Goal: Information Seeking & Learning: Learn about a topic

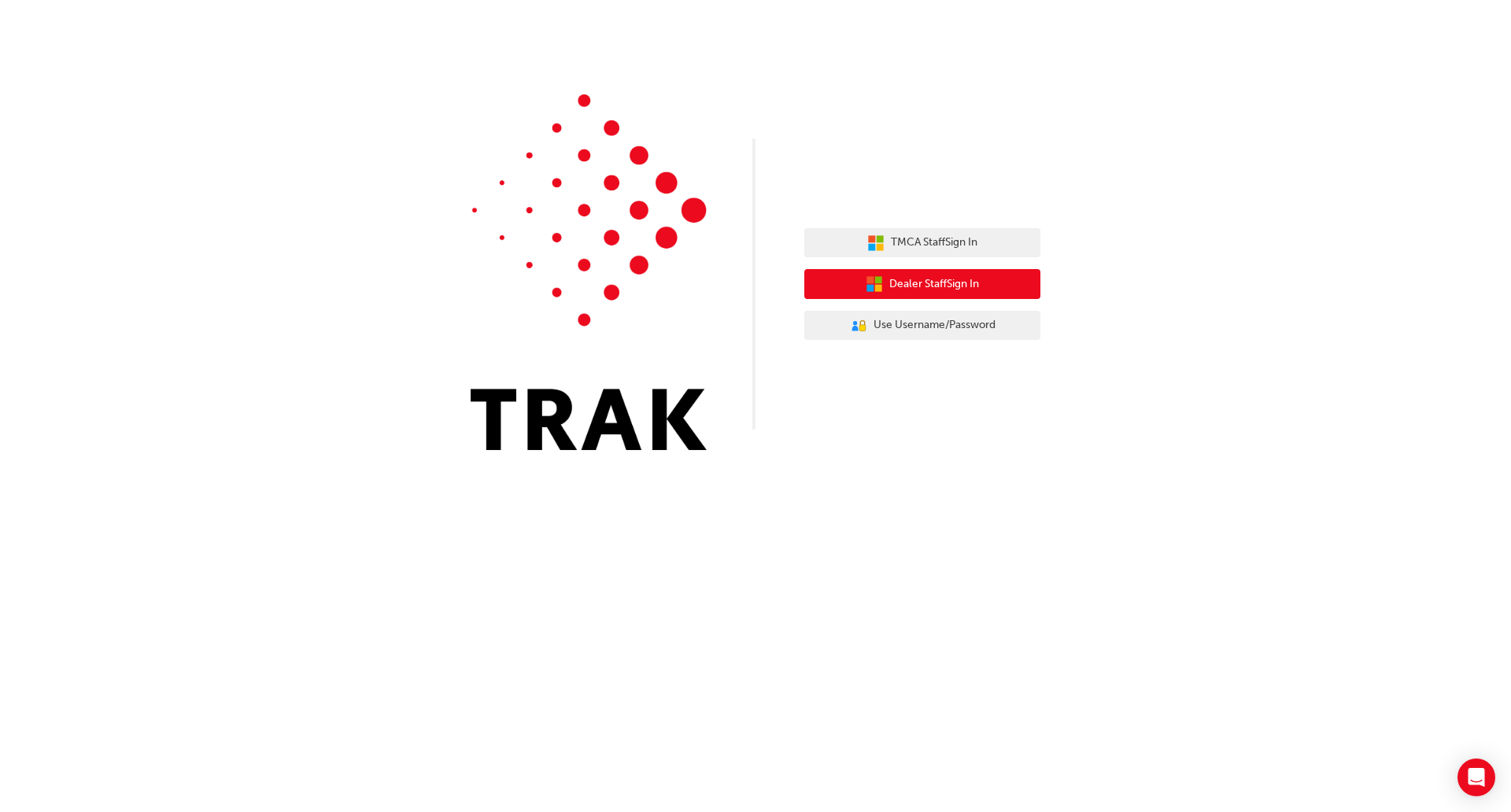
click at [992, 289] on button "Dealer Staff Sign In" at bounding box center [922, 284] width 236 height 30
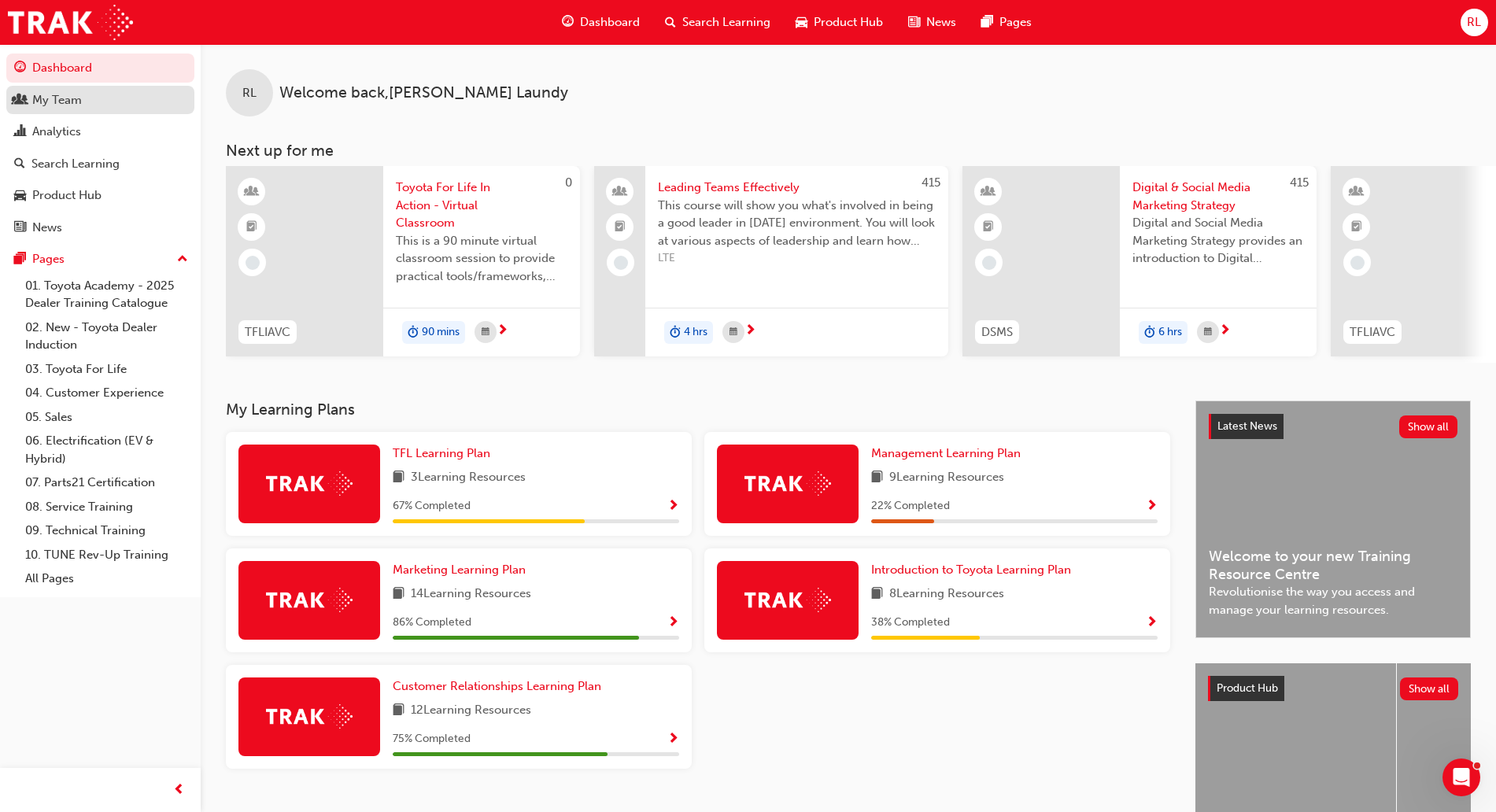
click at [116, 103] on div "My Team" at bounding box center [100, 100] width 173 height 20
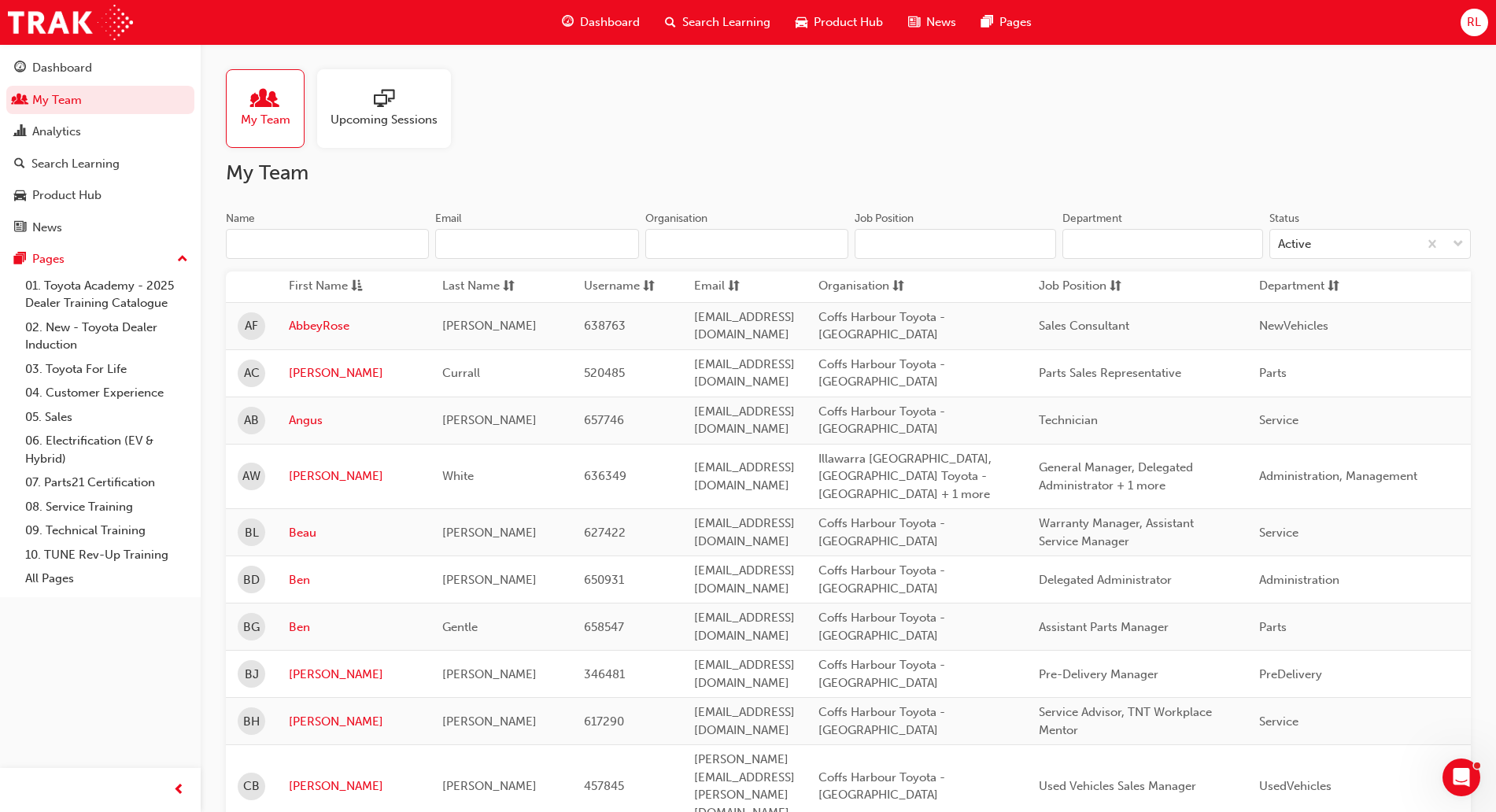
click at [411, 122] on span "Upcoming Sessions" at bounding box center [383, 120] width 107 height 18
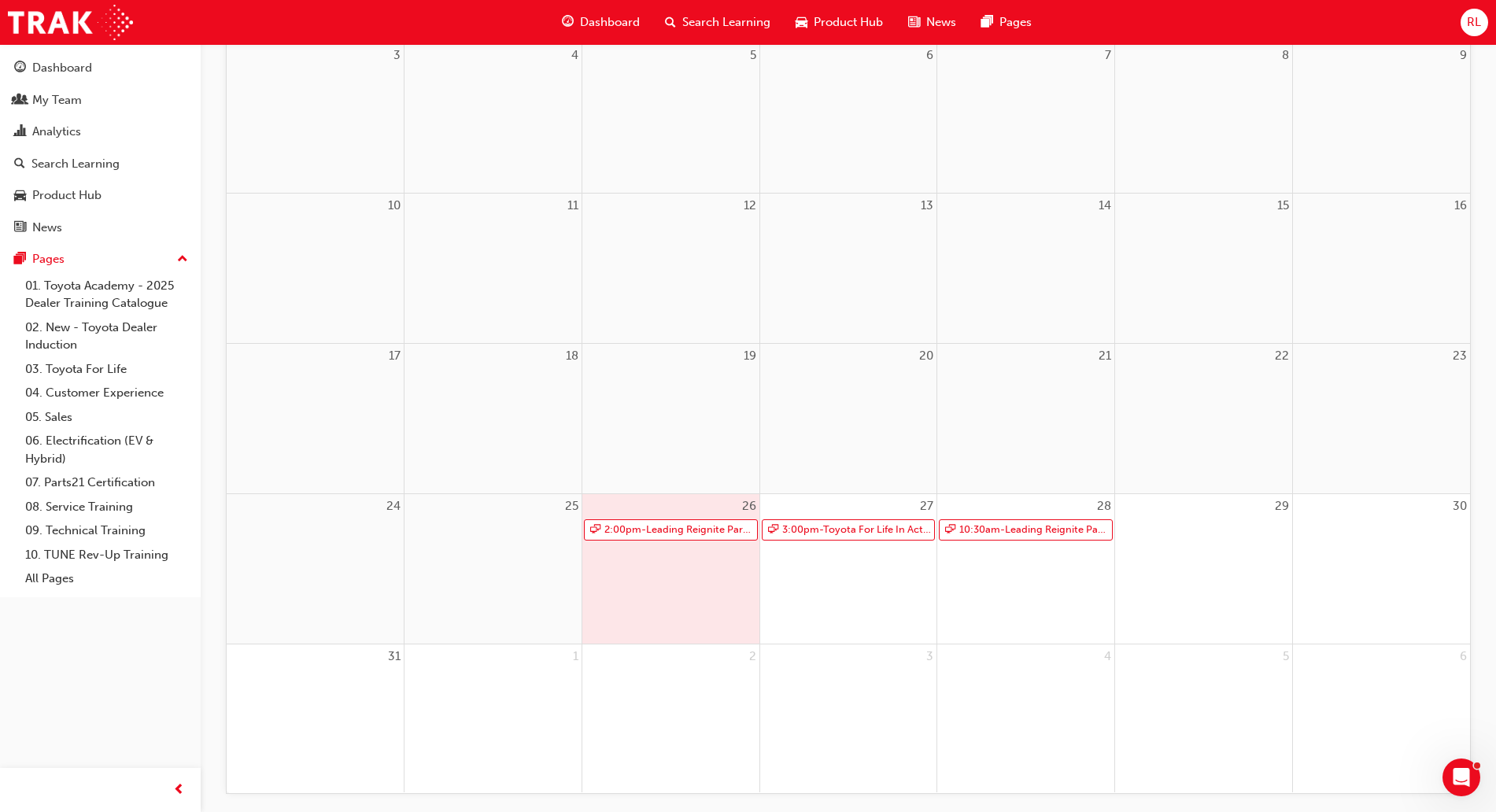
scroll to position [393, 0]
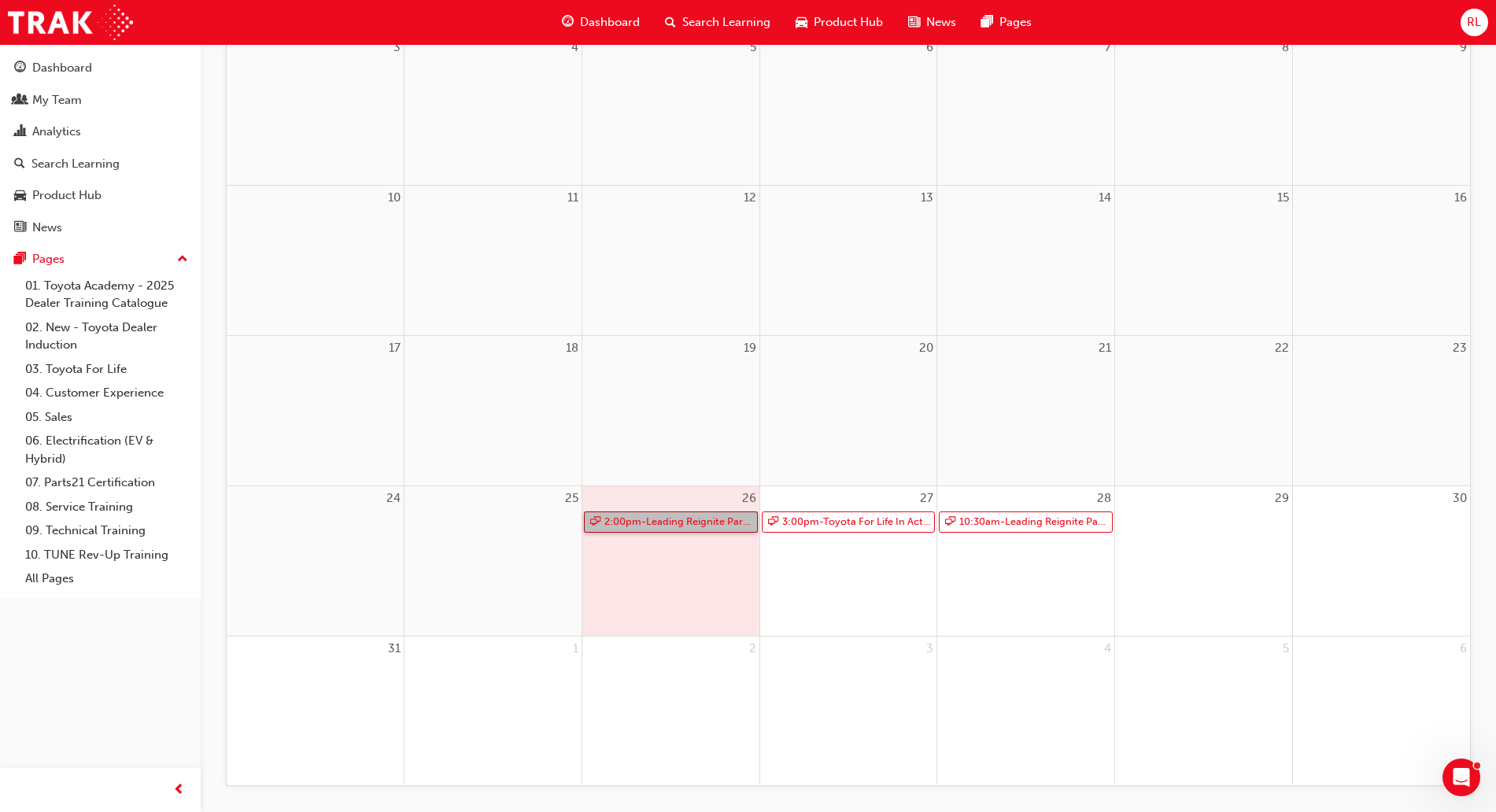
click at [702, 517] on link "2:00pm - Leading Reignite Part 2 - Virtual Classroom" at bounding box center [671, 522] width 174 height 21
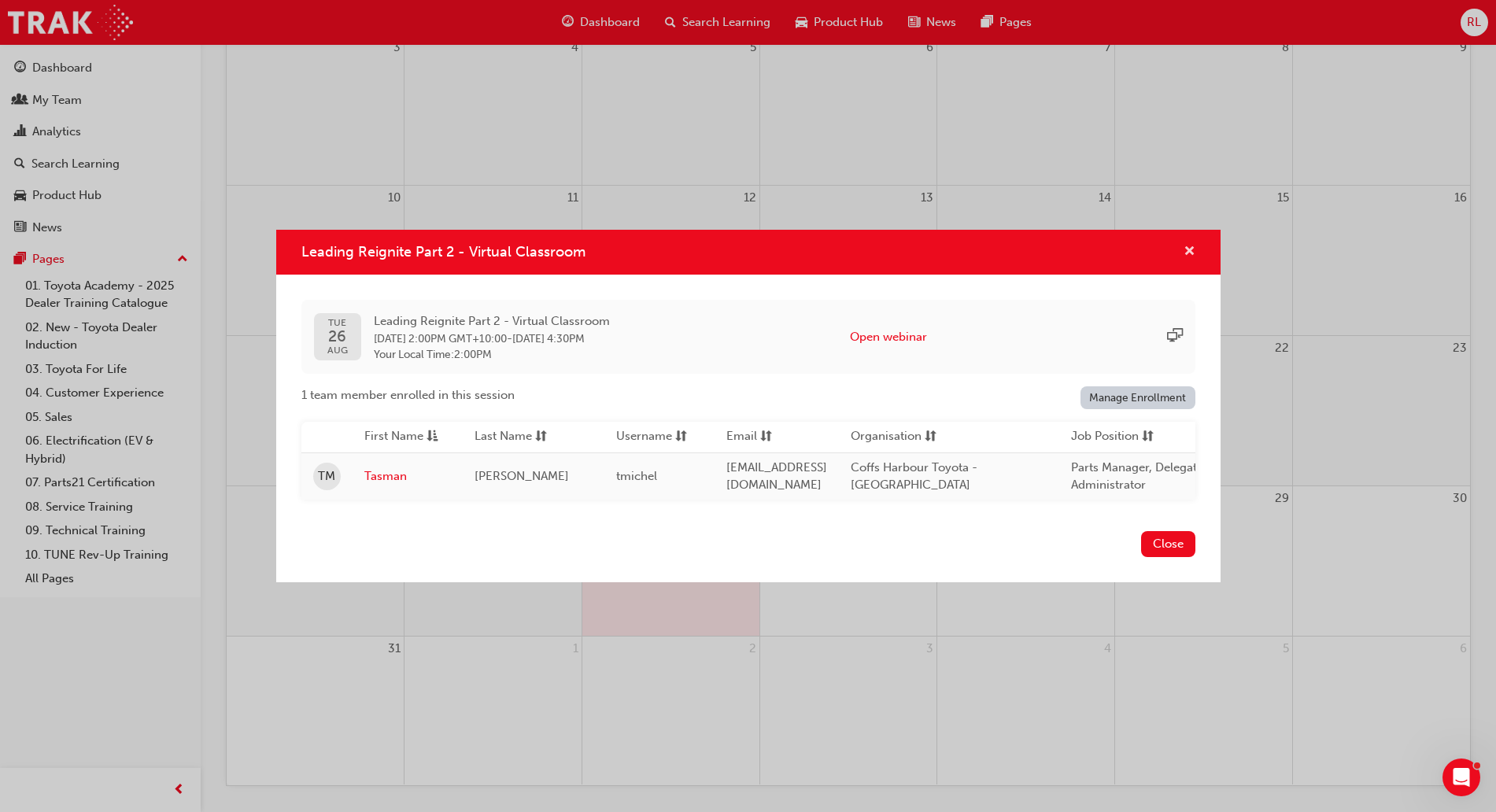
click at [1186, 249] on span "cross-icon" at bounding box center [1189, 252] width 12 height 14
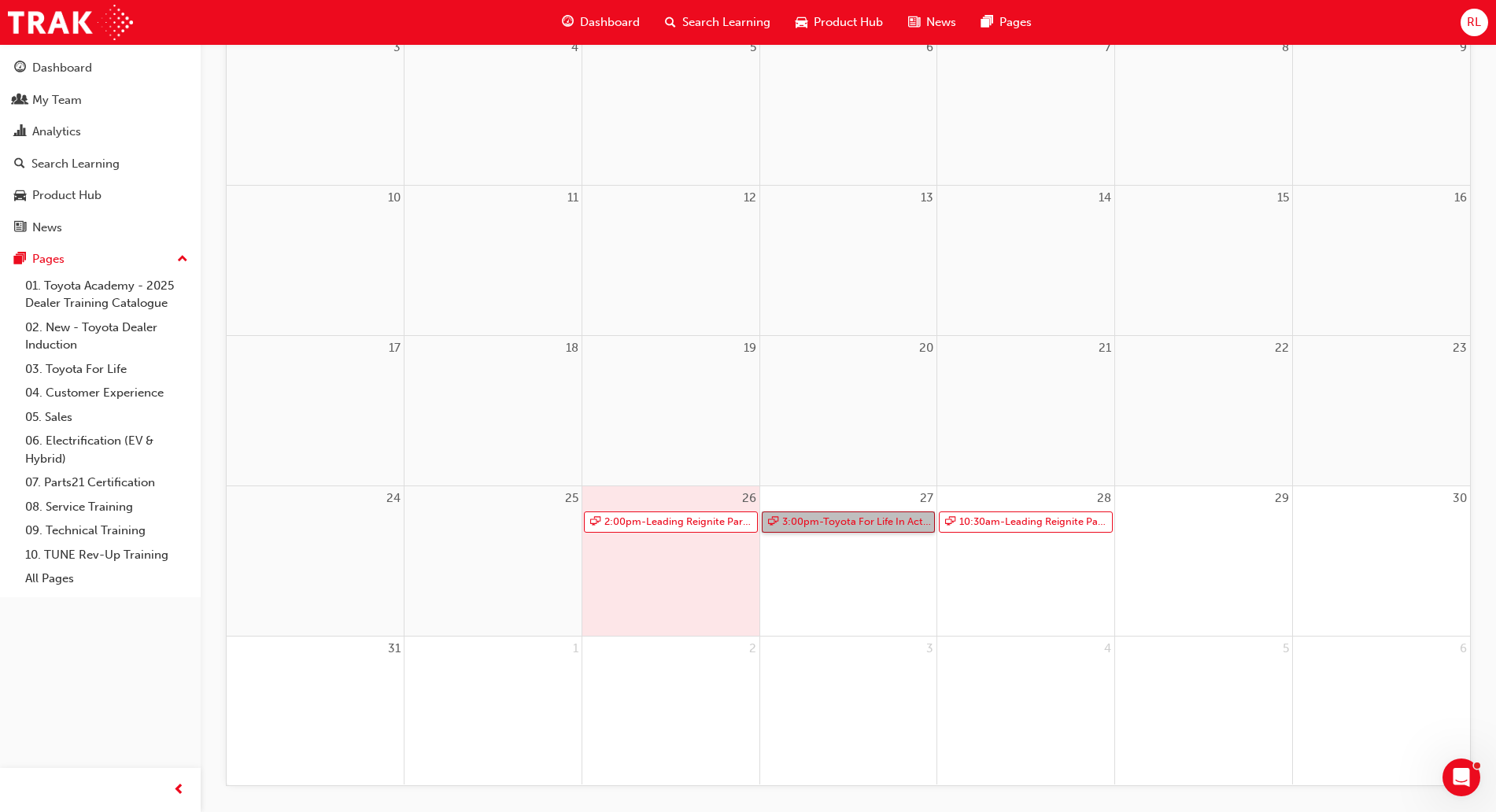
click at [877, 519] on link "3:00pm - Toyota For Life In Action - Virtual Classroom" at bounding box center [849, 522] width 174 height 21
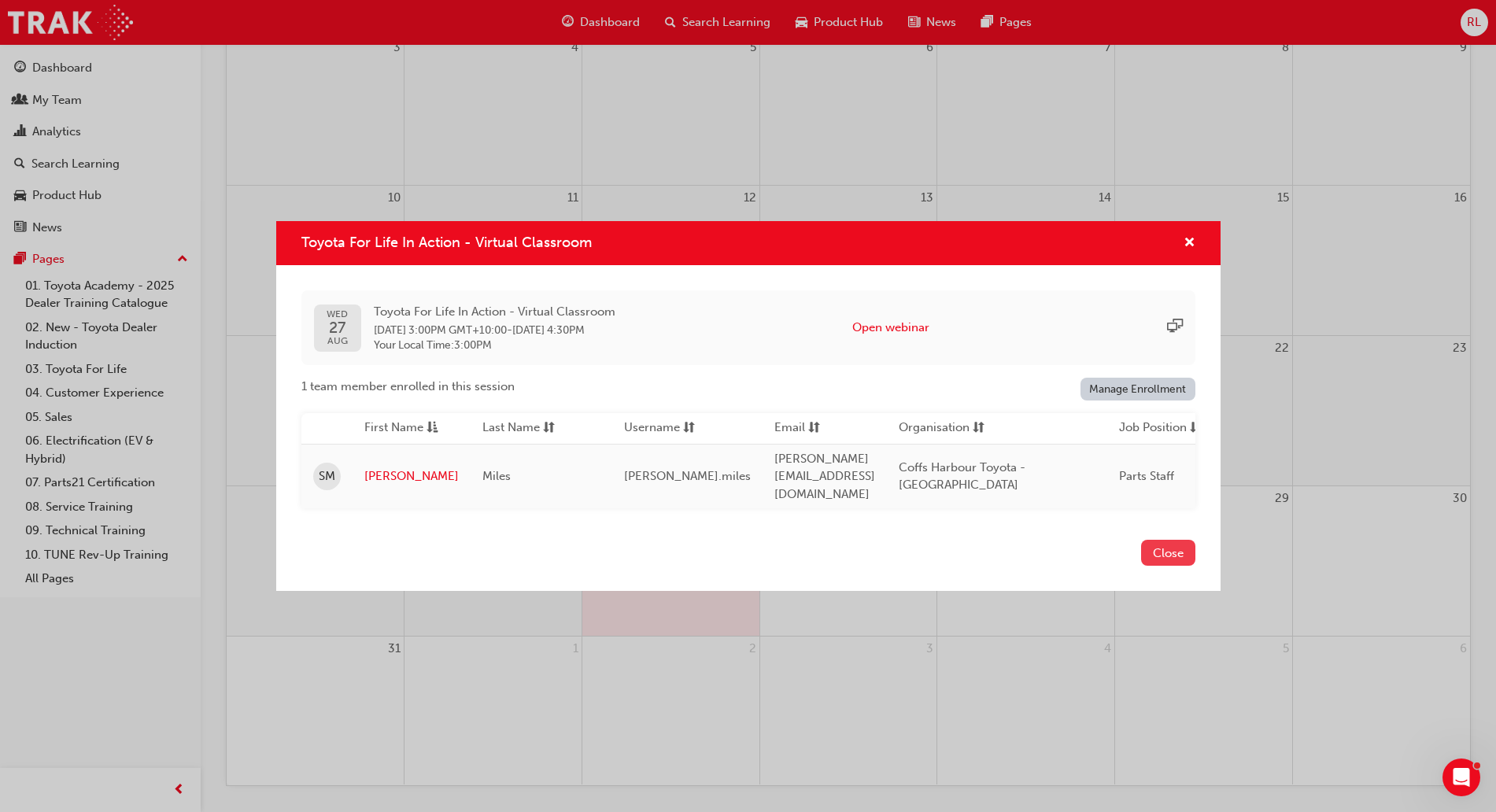
click at [1171, 552] on button "Close" at bounding box center [1168, 552] width 55 height 26
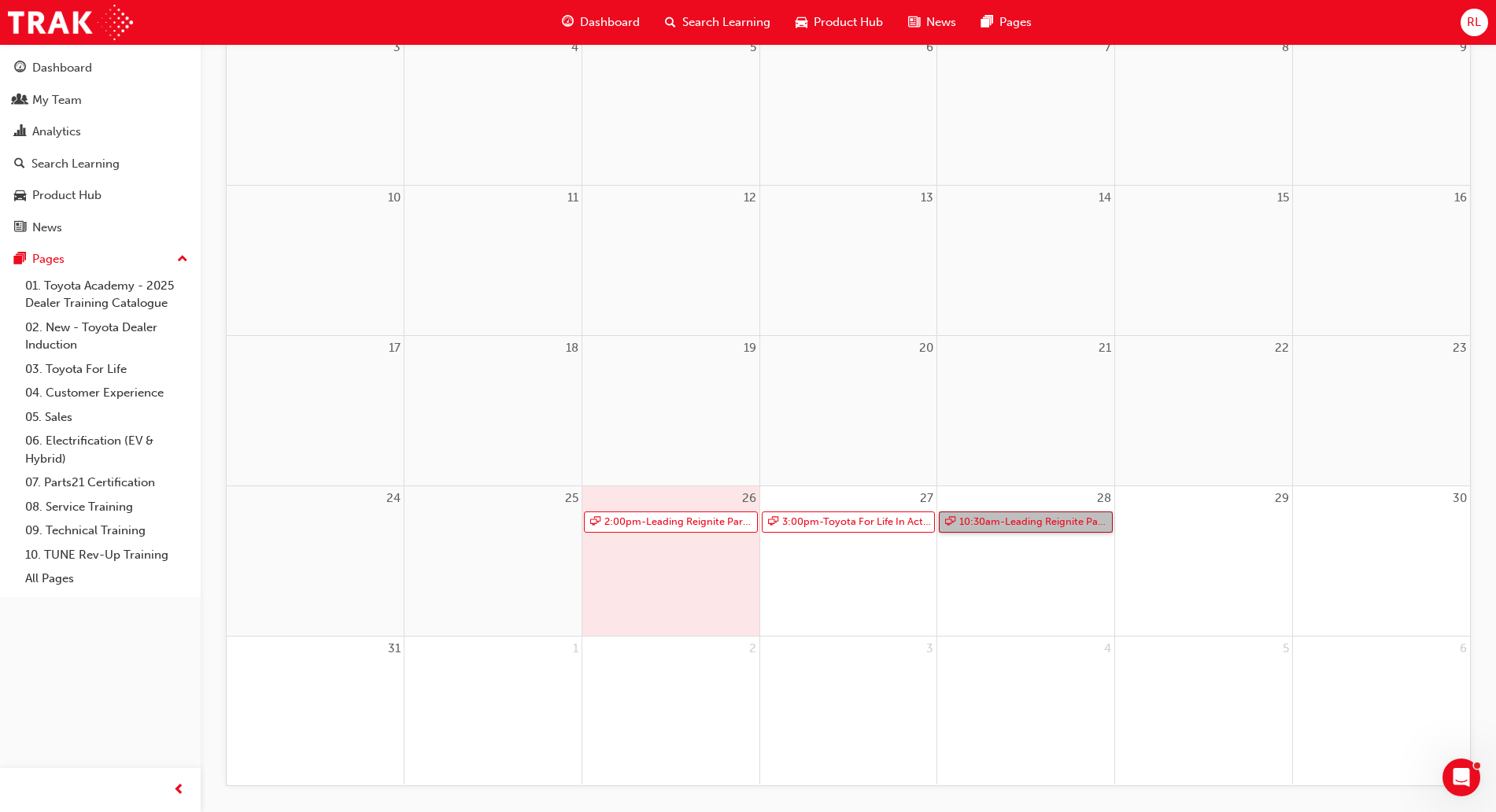
click at [1000, 522] on link "10:30am - Leading Reignite Part 2 - Virtual Classroom" at bounding box center [1026, 522] width 174 height 21
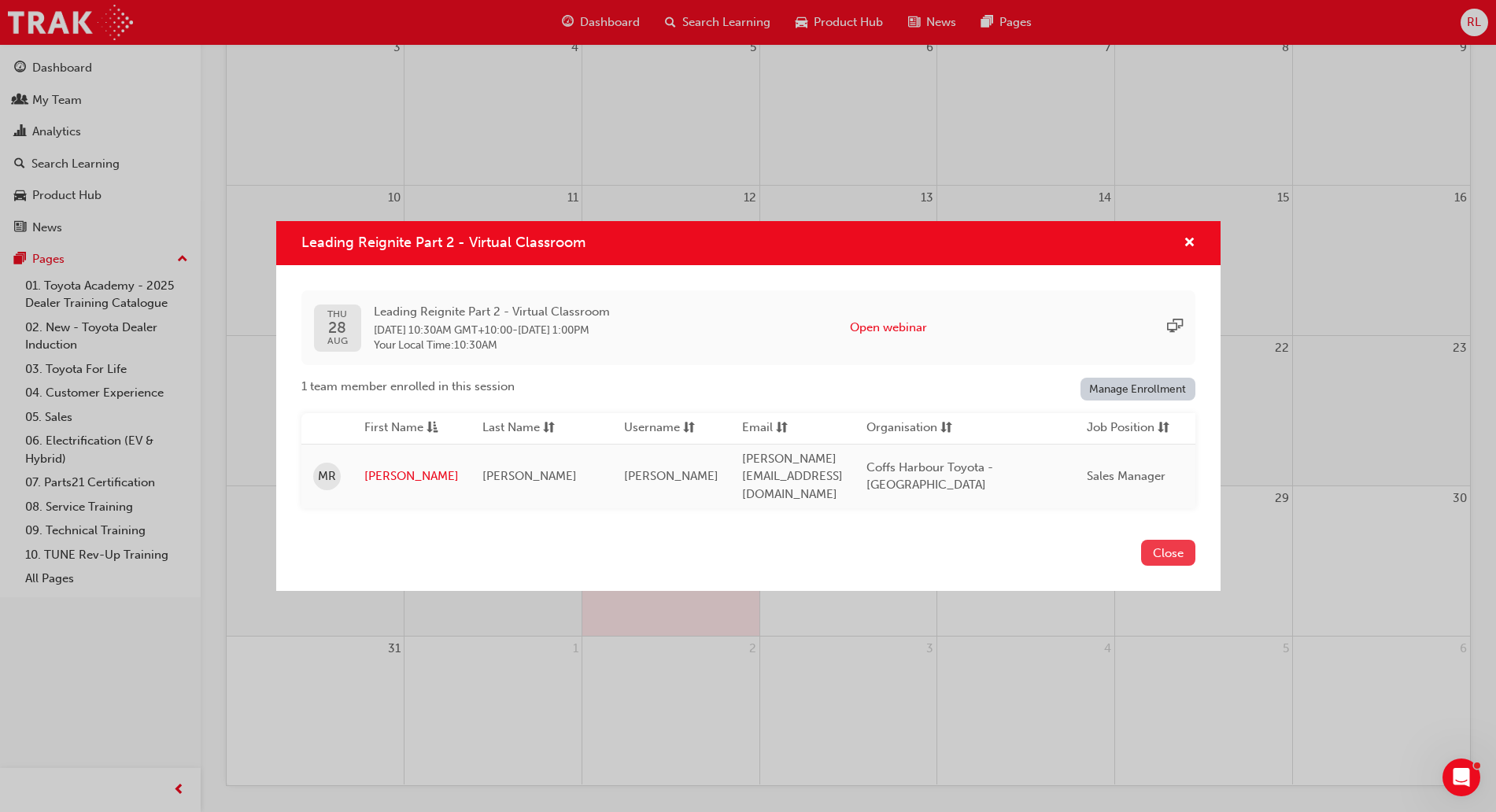
click at [1183, 558] on button "Close" at bounding box center [1168, 552] width 55 height 26
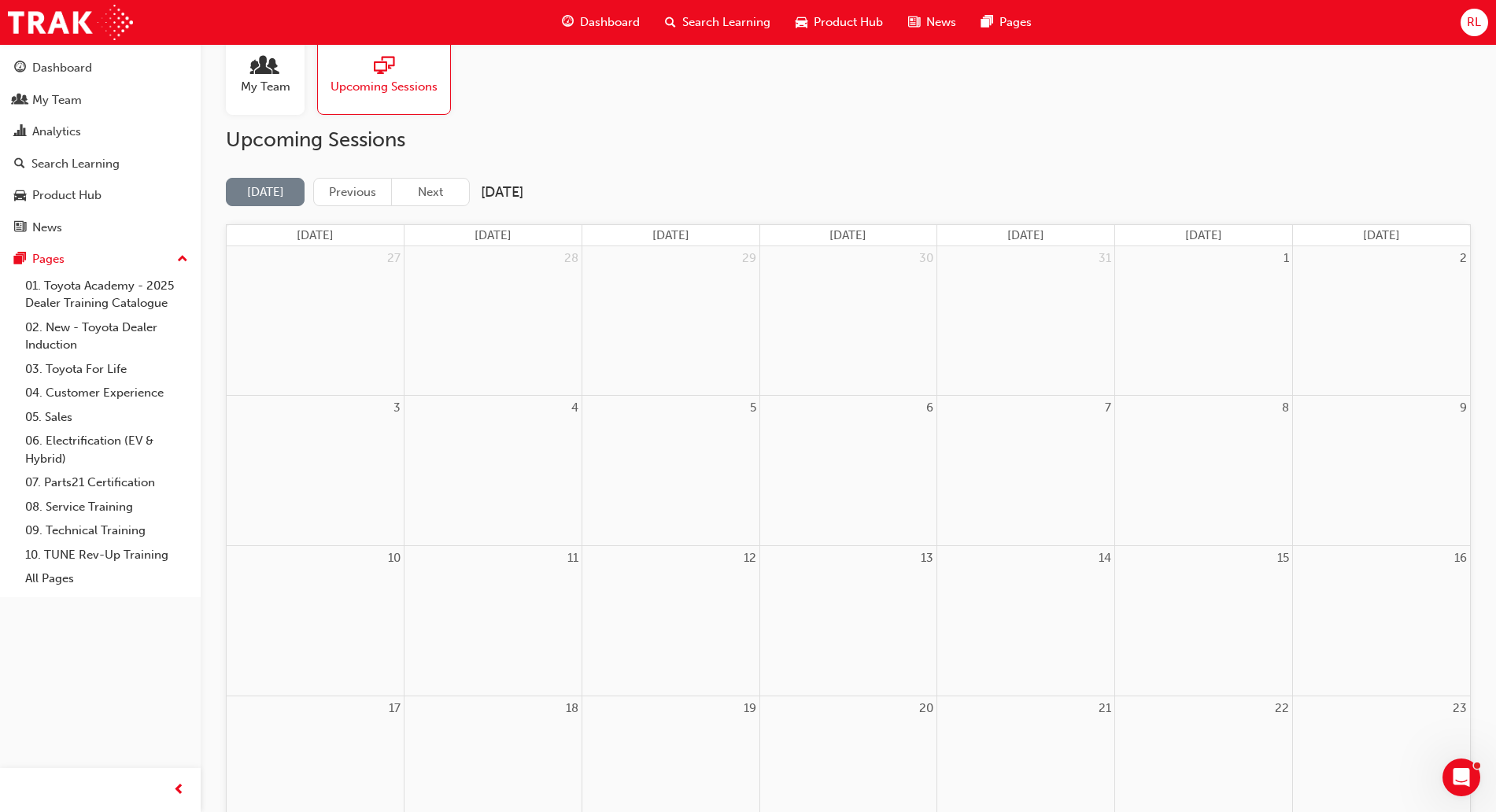
scroll to position [0, 0]
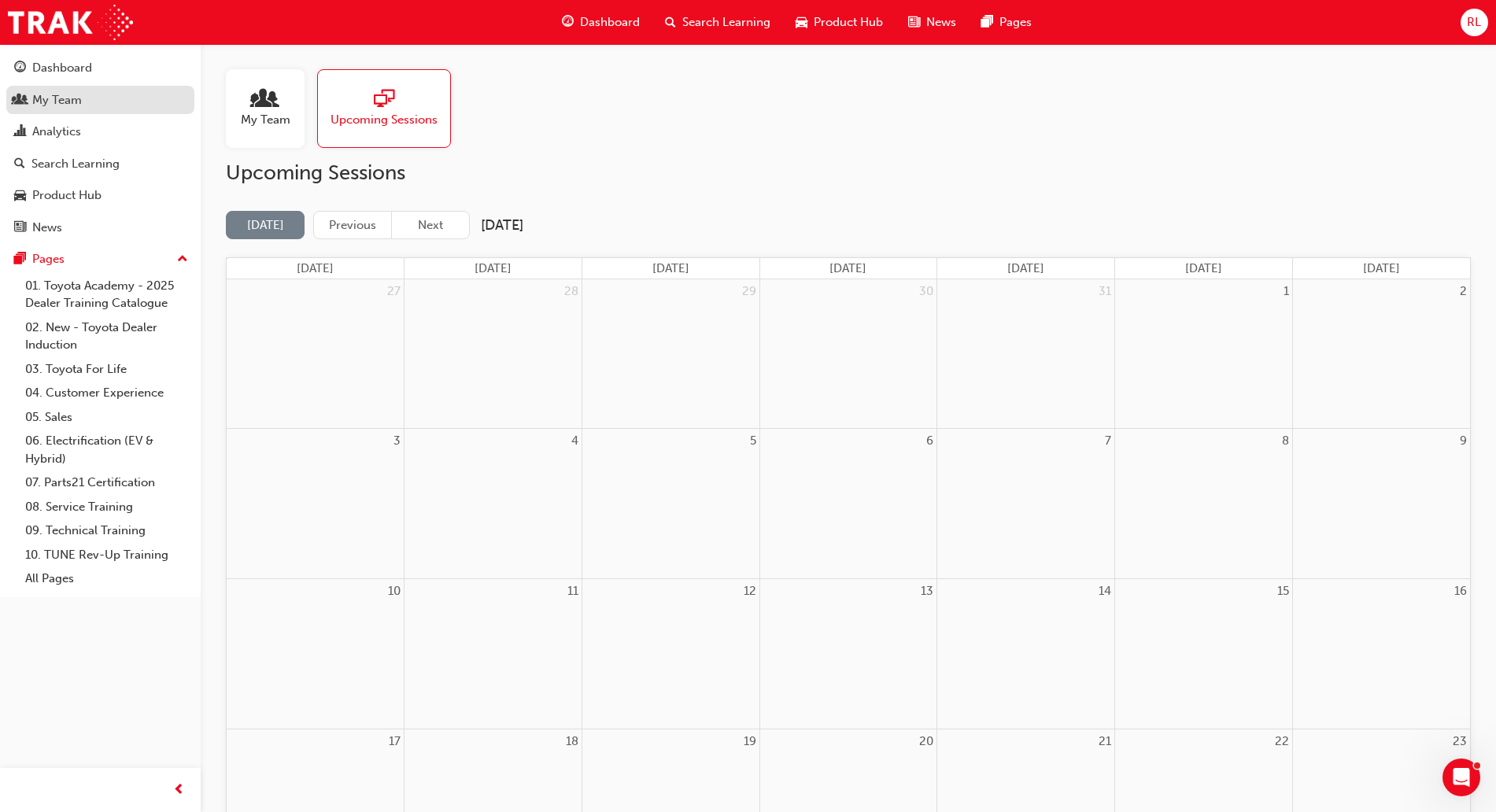
click at [92, 104] on div "My Team" at bounding box center [100, 100] width 173 height 20
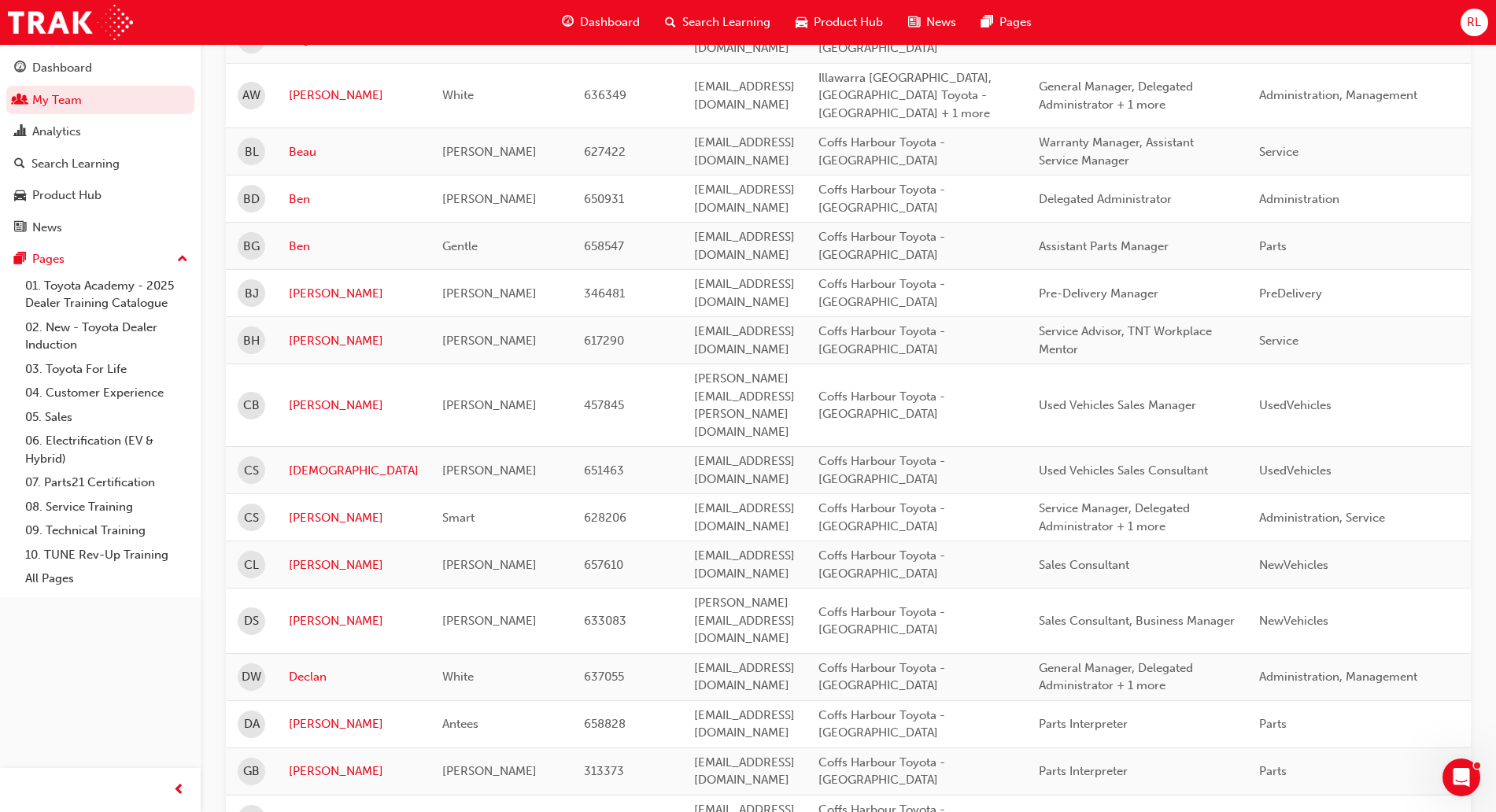
scroll to position [393, 0]
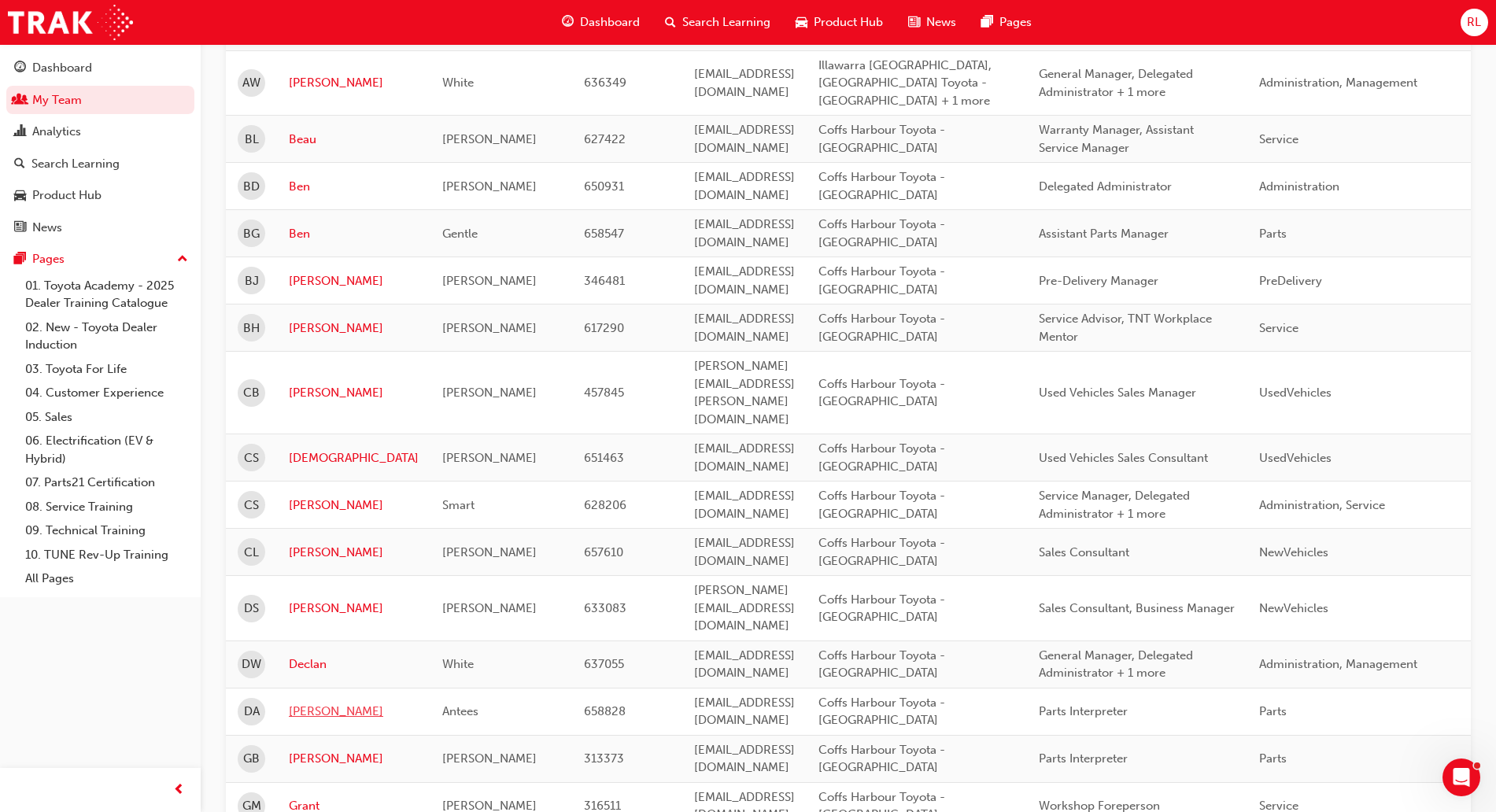
click at [298, 702] on link "[PERSON_NAME]" at bounding box center [354, 711] width 130 height 18
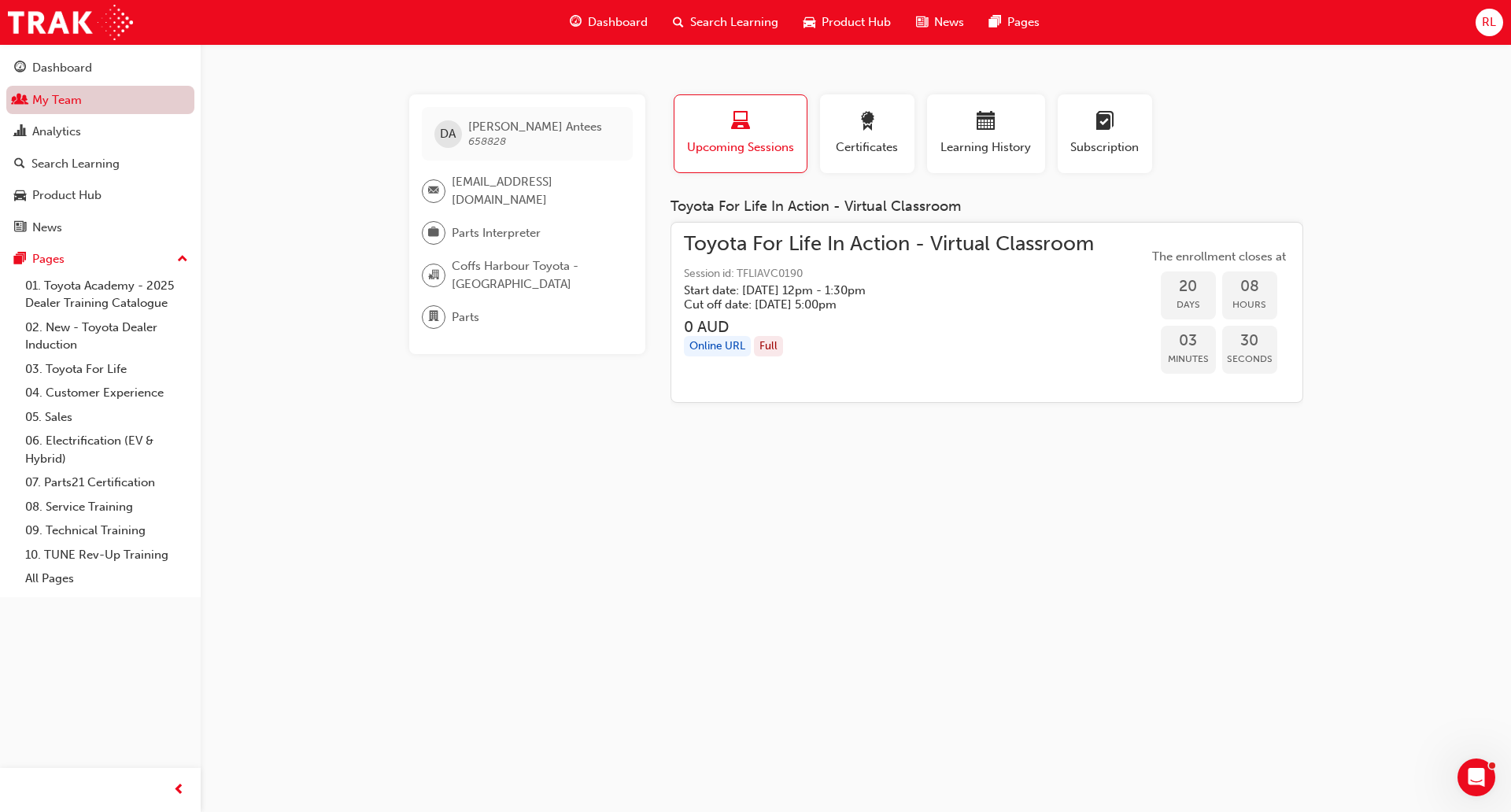
click at [102, 104] on link "My Team" at bounding box center [100, 100] width 188 height 29
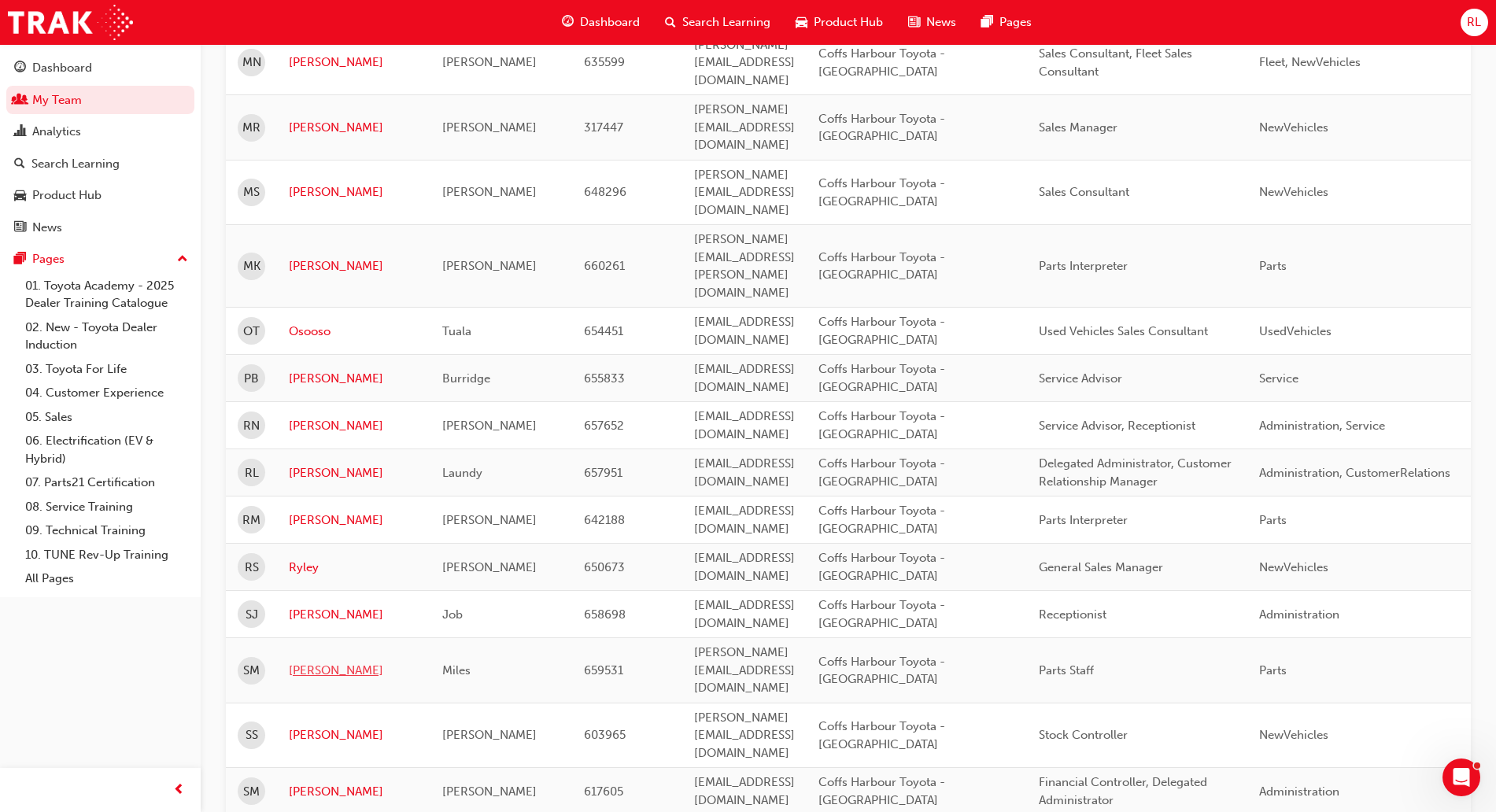
scroll to position [1919, 0]
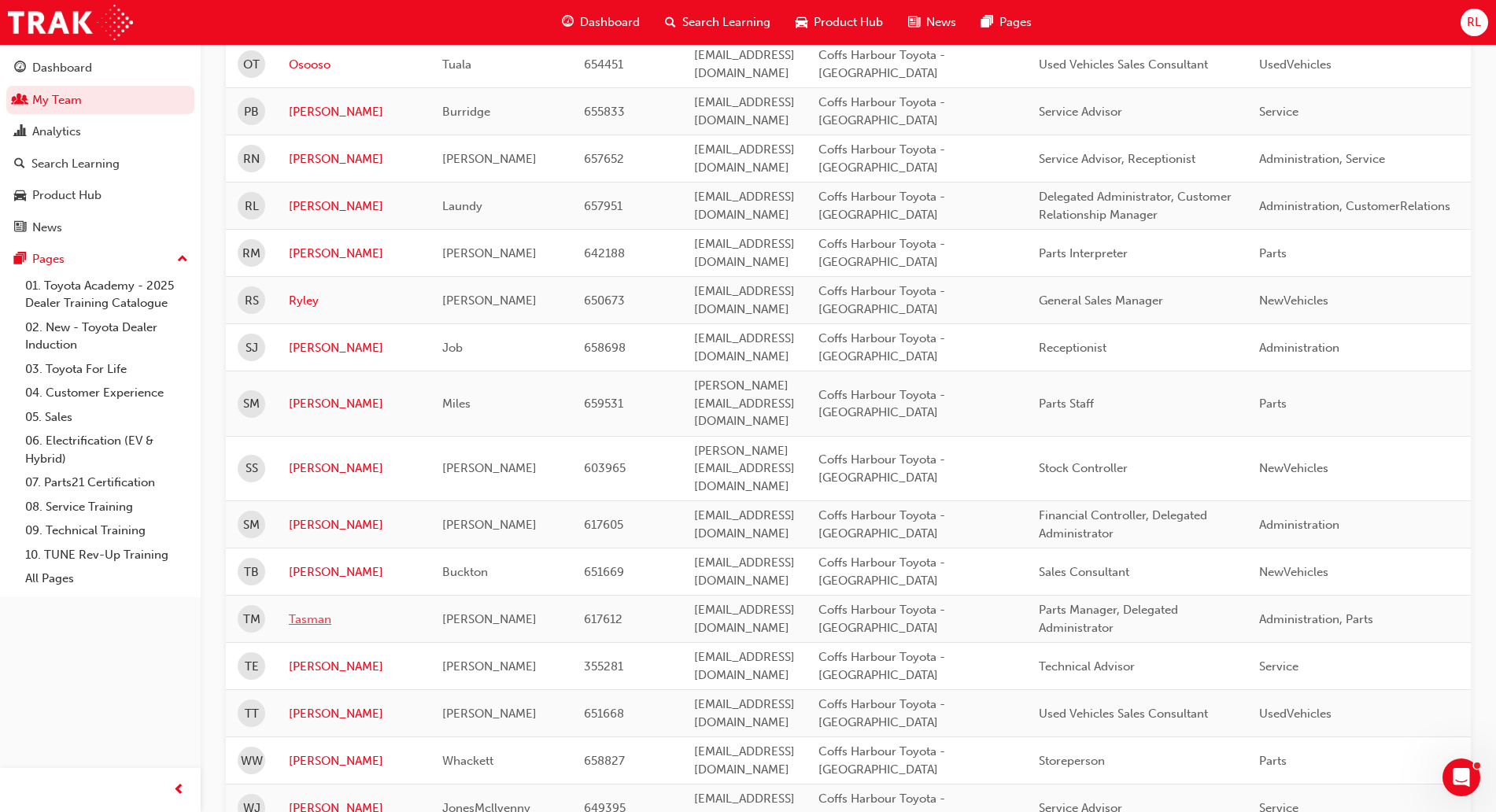
click at [306, 610] on link "Tasman" at bounding box center [354, 619] width 130 height 18
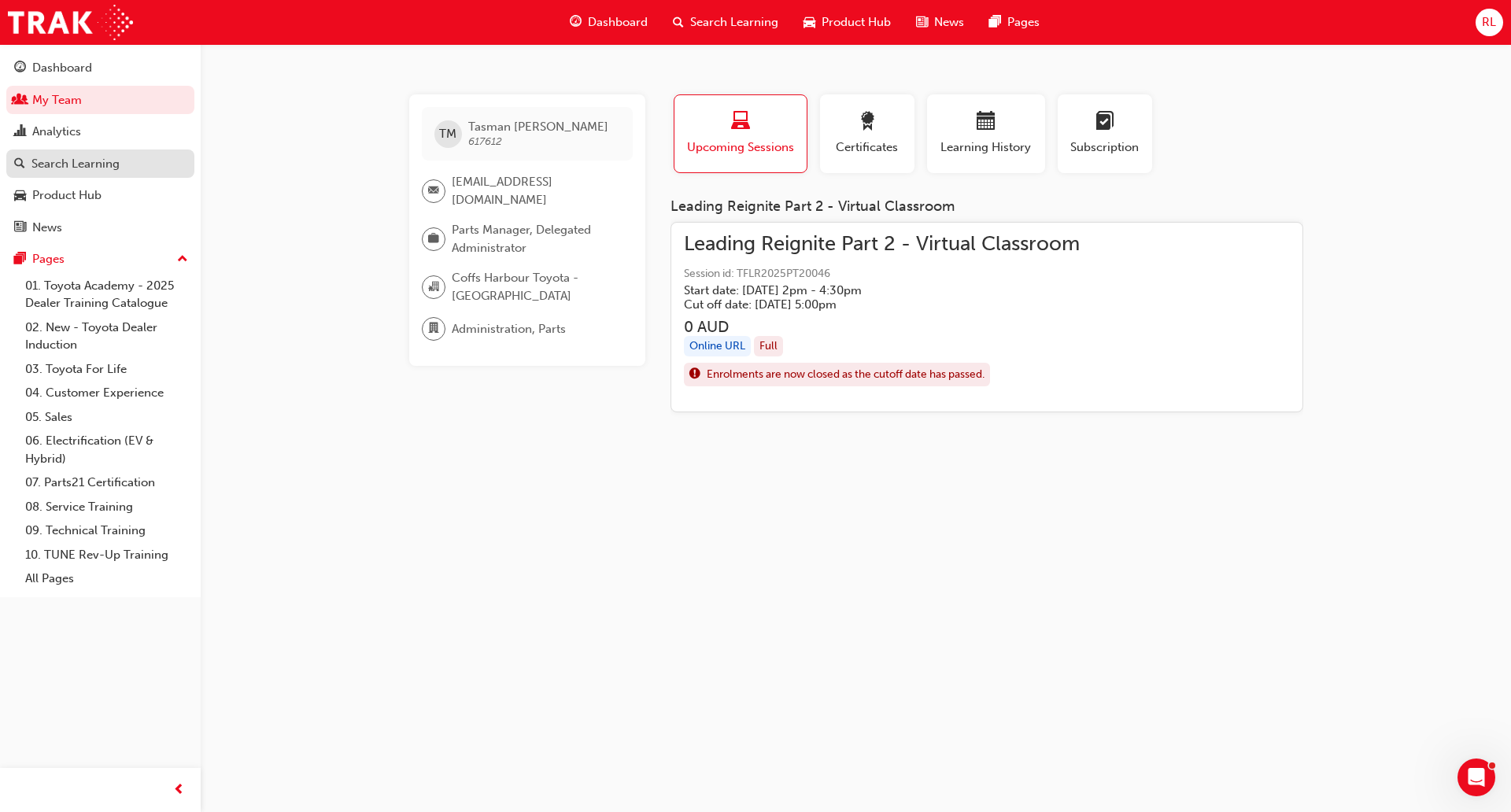
click at [85, 167] on div "Search Learning" at bounding box center [76, 164] width 88 height 18
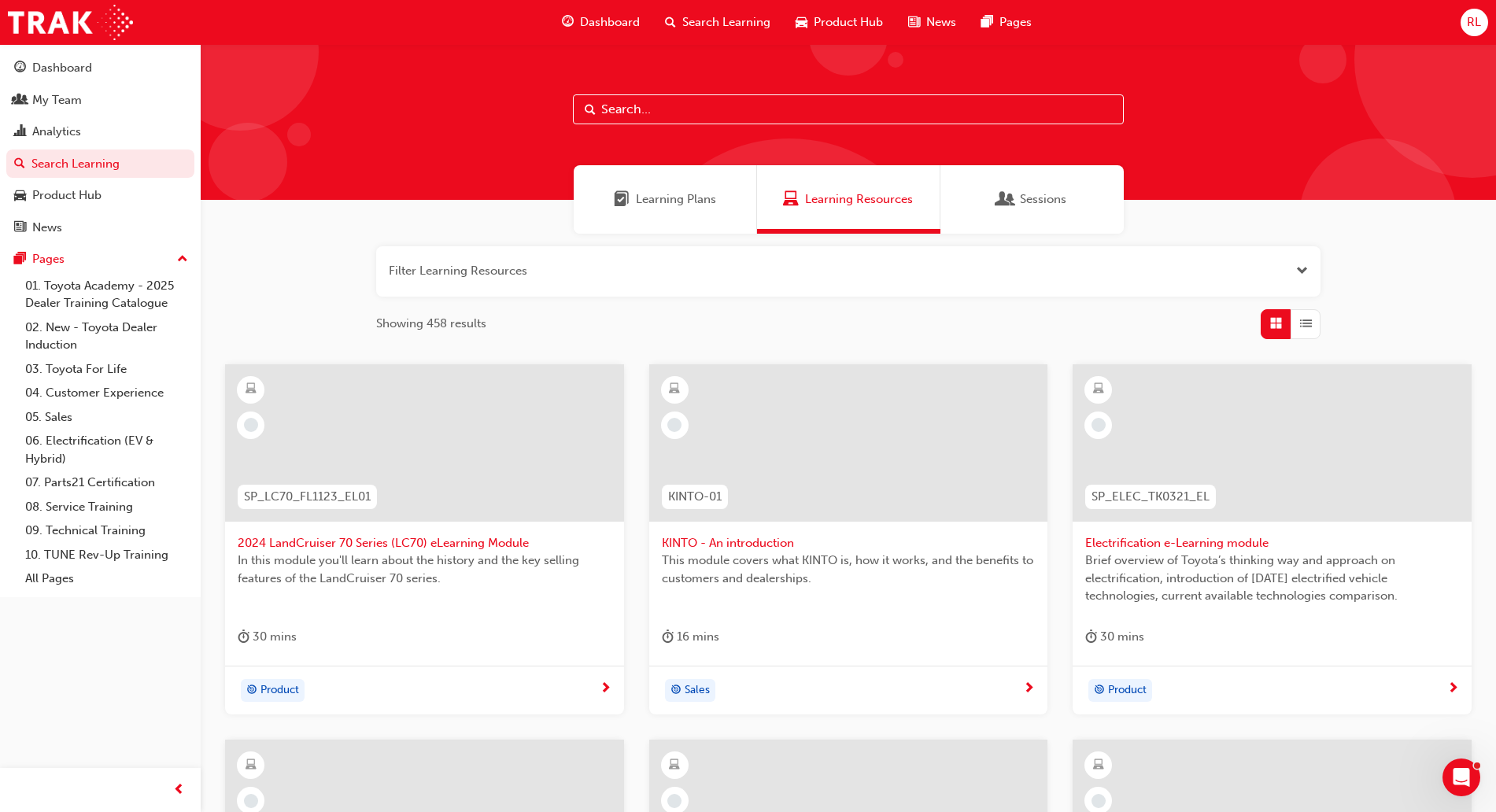
click at [750, 107] on input "text" at bounding box center [848, 109] width 551 height 30
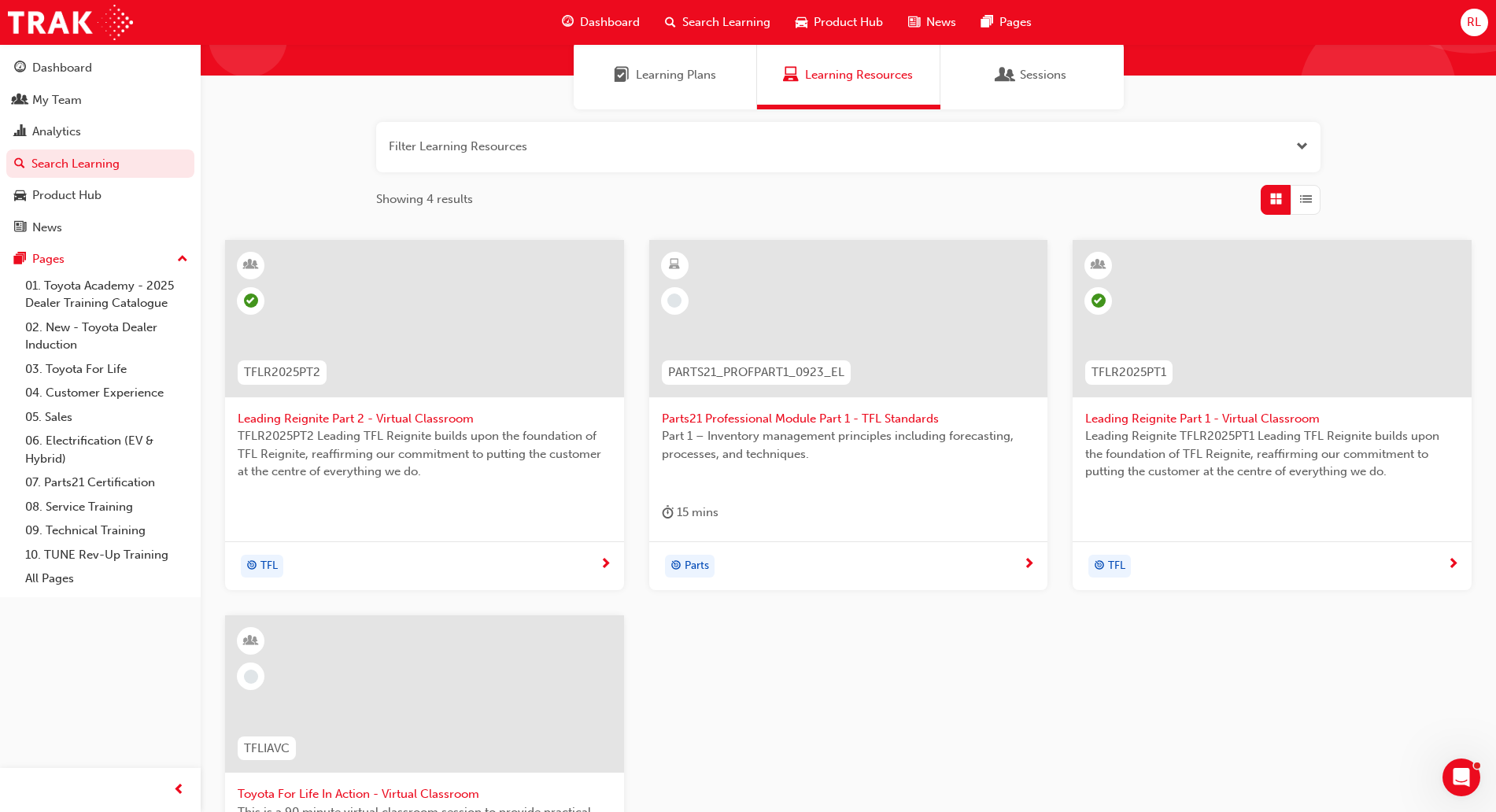
scroll to position [295, 0]
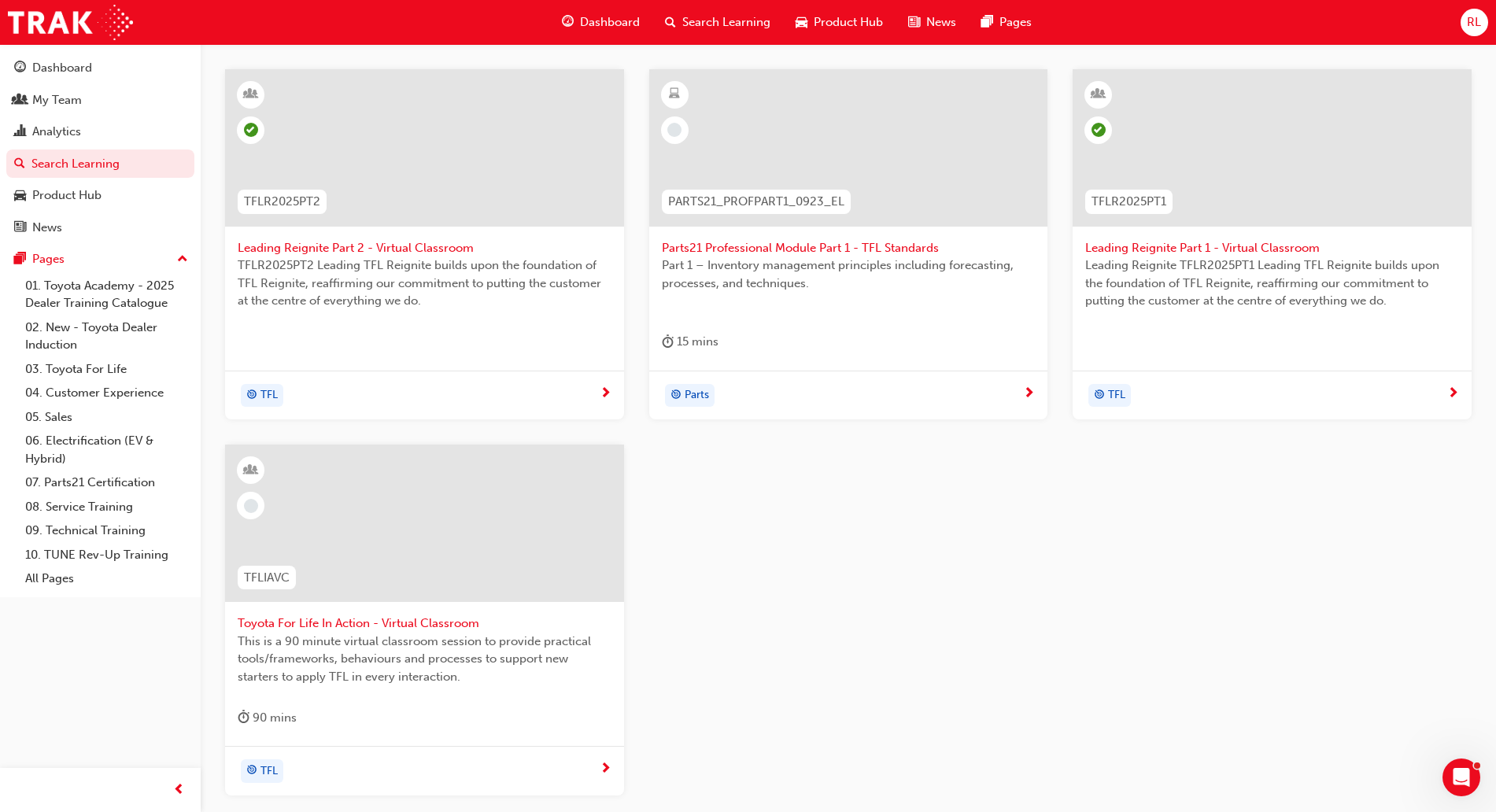
type input "tfl"
click at [461, 627] on span "Toyota For Life In Action - Virtual Classroom" at bounding box center [424, 623] width 374 height 18
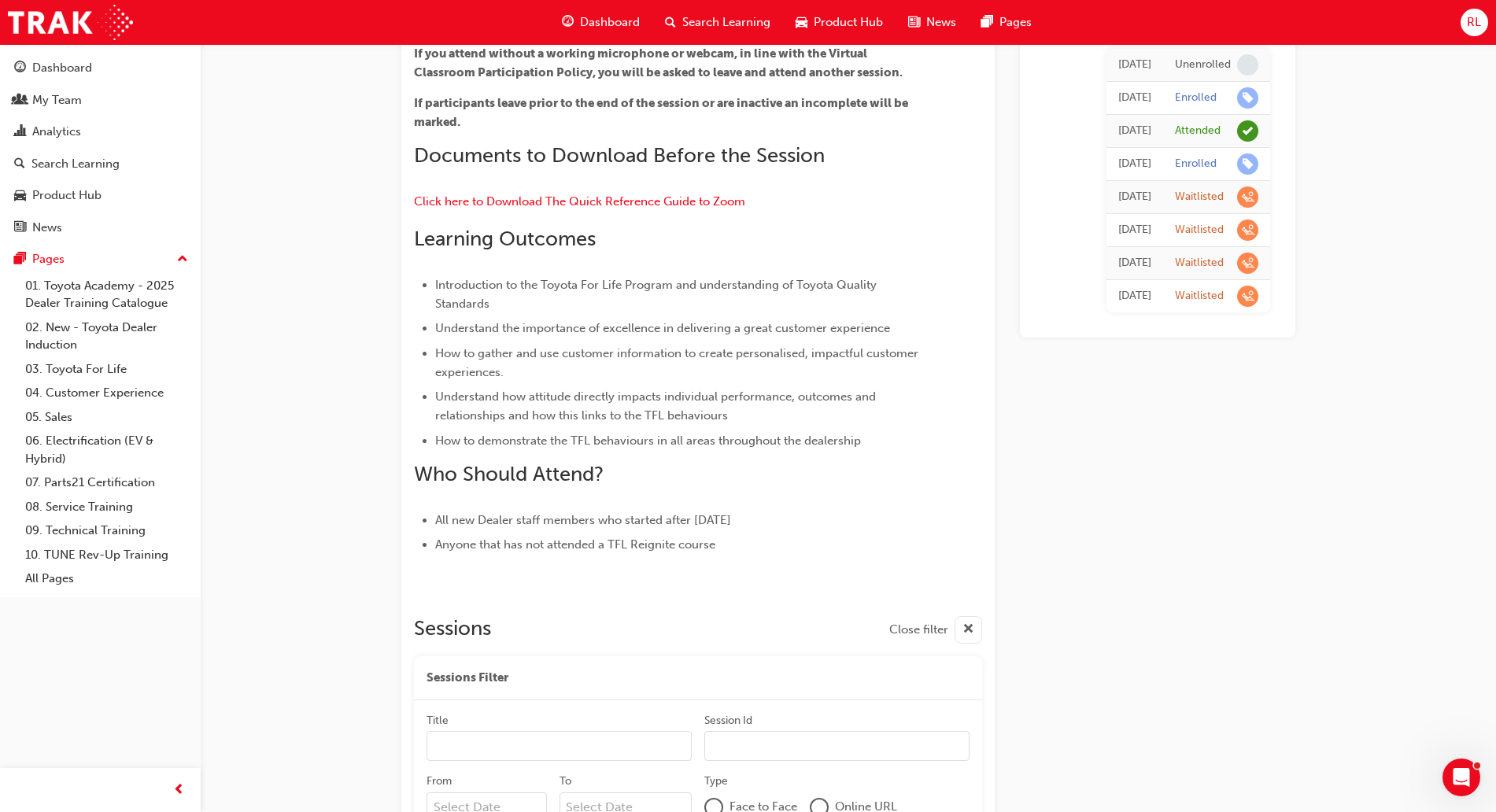
scroll to position [295, 0]
